Goal: Task Accomplishment & Management: Manage account settings

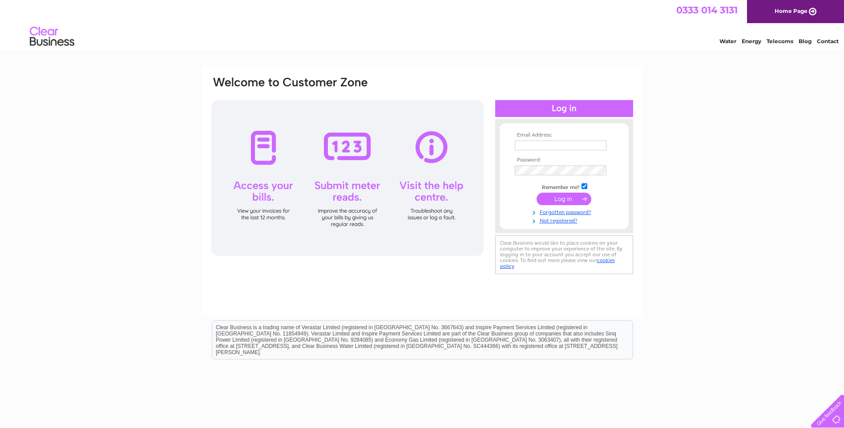
type input "enquiries@kirkintillochfootclinic.co.uk"
drag, startPoint x: 563, startPoint y: 195, endPoint x: 569, endPoint y: 198, distance: 6.0
click at [563, 195] on input "submit" at bounding box center [563, 199] width 55 height 12
click at [569, 198] on input "submit" at bounding box center [563, 199] width 55 height 12
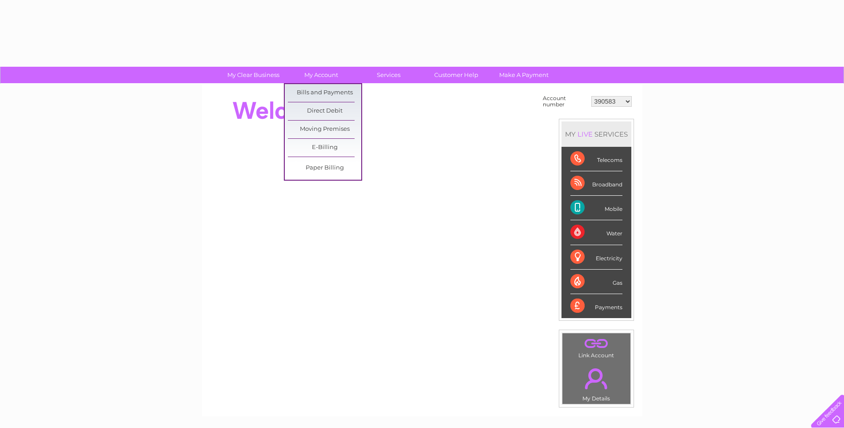
click at [326, 95] on link "Bills and Payments" at bounding box center [324, 93] width 73 height 18
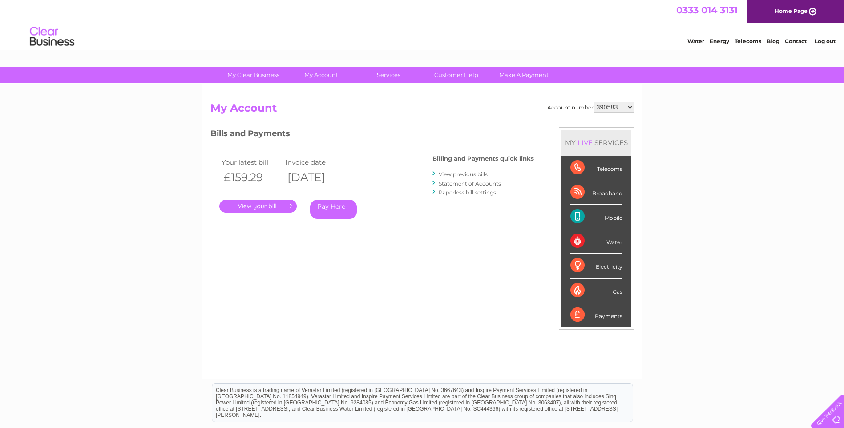
click at [630, 105] on select "390583 439207 2031908 30300482 30305122" at bounding box center [613, 107] width 40 height 11
select select "439207"
click at [593, 102] on select "390583 439207 2031908 30300482 30305122" at bounding box center [613, 107] width 40 height 11
click at [633, 106] on select "390583 439207 2031908 30300482 30305122" at bounding box center [613, 107] width 40 height 11
select select "2031908"
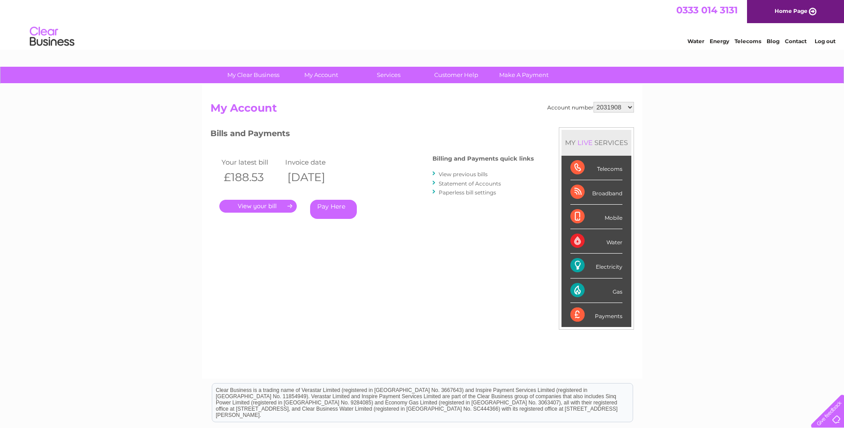
click at [593, 102] on select "390583 439207 2031908 30300482 30305122" at bounding box center [613, 107] width 40 height 11
drag, startPoint x: 630, startPoint y: 108, endPoint x: 632, endPoint y: 113, distance: 5.6
click at [630, 108] on select "390583 439207 2031908 30300482 30305122" at bounding box center [613, 107] width 40 height 11
select select "30300482"
click at [593, 102] on select "390583 439207 2031908 30300482 30305122" at bounding box center [613, 107] width 40 height 11
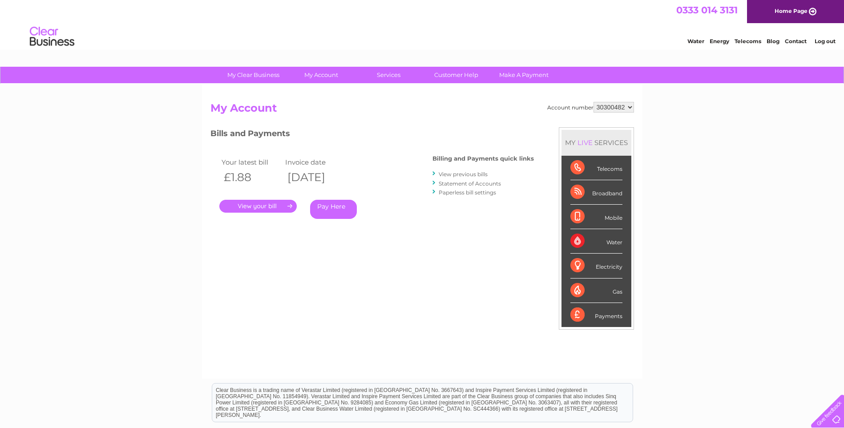
click at [266, 207] on link "." at bounding box center [257, 206] width 77 height 13
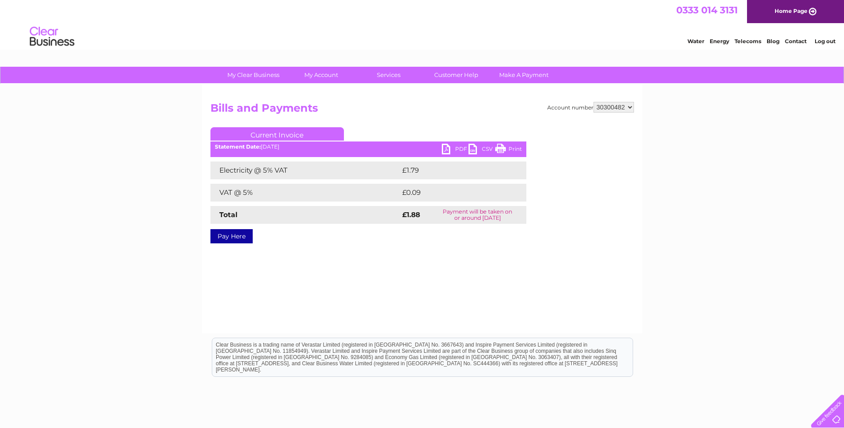
click at [502, 151] on link "Print" at bounding box center [508, 150] width 27 height 13
click at [829, 38] on link "Log out" at bounding box center [824, 41] width 21 height 7
